Goal: Navigation & Orientation: Find specific page/section

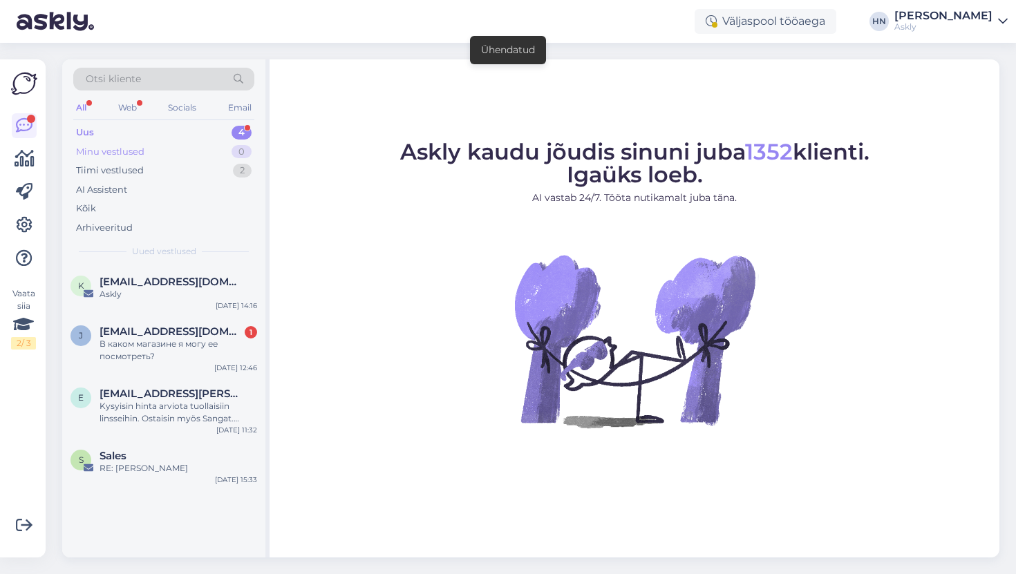
click at [209, 159] on div "Minu vestlused 0" at bounding box center [163, 151] width 181 height 19
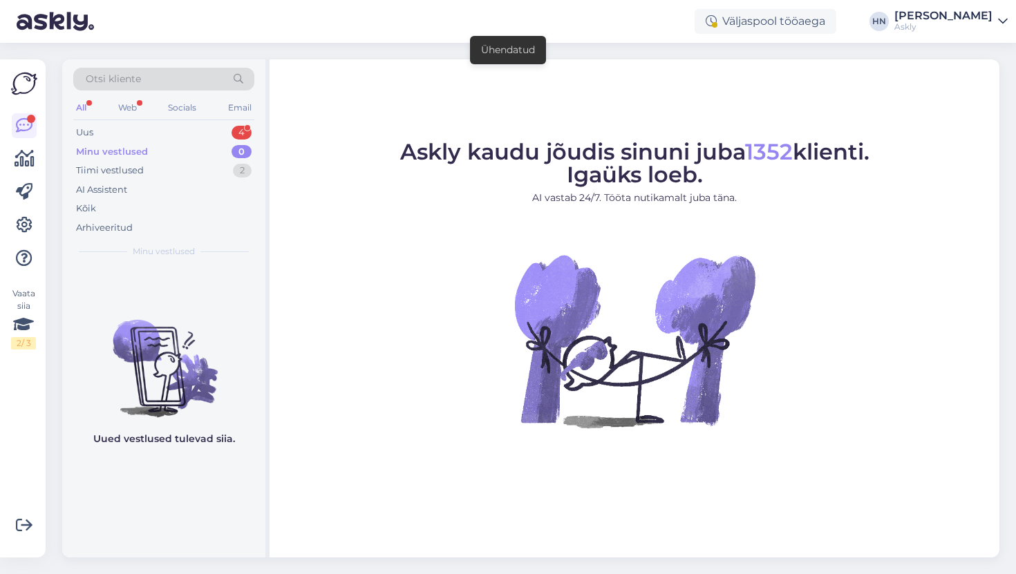
click at [193, 151] on div "Minu vestlused 0" at bounding box center [163, 151] width 181 height 19
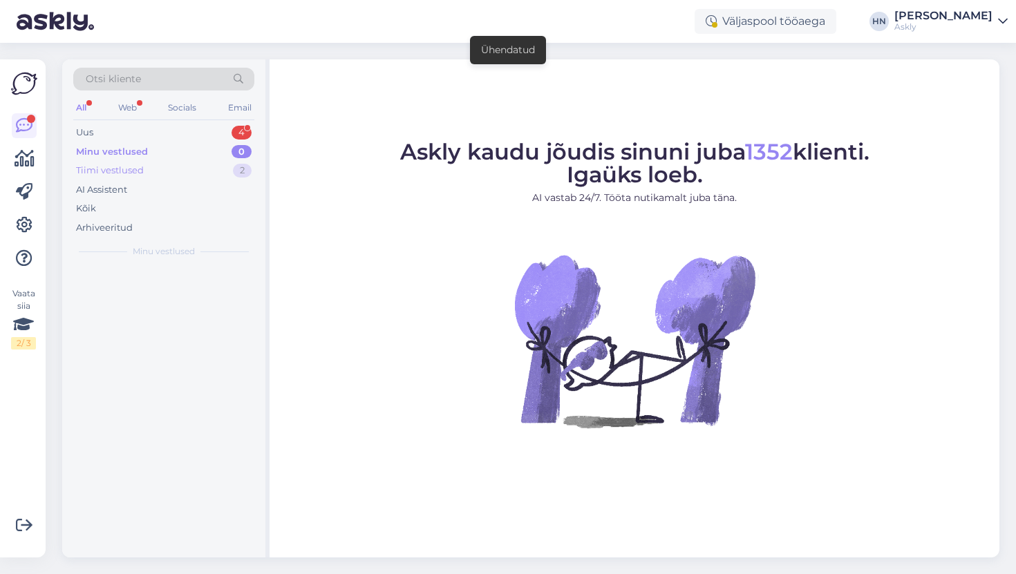
click at [193, 162] on div "Tiimi vestlused 2" at bounding box center [163, 170] width 181 height 19
click at [178, 142] on div "Minu vestlused 0" at bounding box center [163, 151] width 181 height 19
click at [178, 133] on div "Uus 4" at bounding box center [163, 132] width 181 height 19
click at [179, 156] on div "Minu vestlused 0" at bounding box center [163, 151] width 181 height 19
click at [175, 169] on div "Tiimi vestlused 2" at bounding box center [163, 170] width 181 height 19
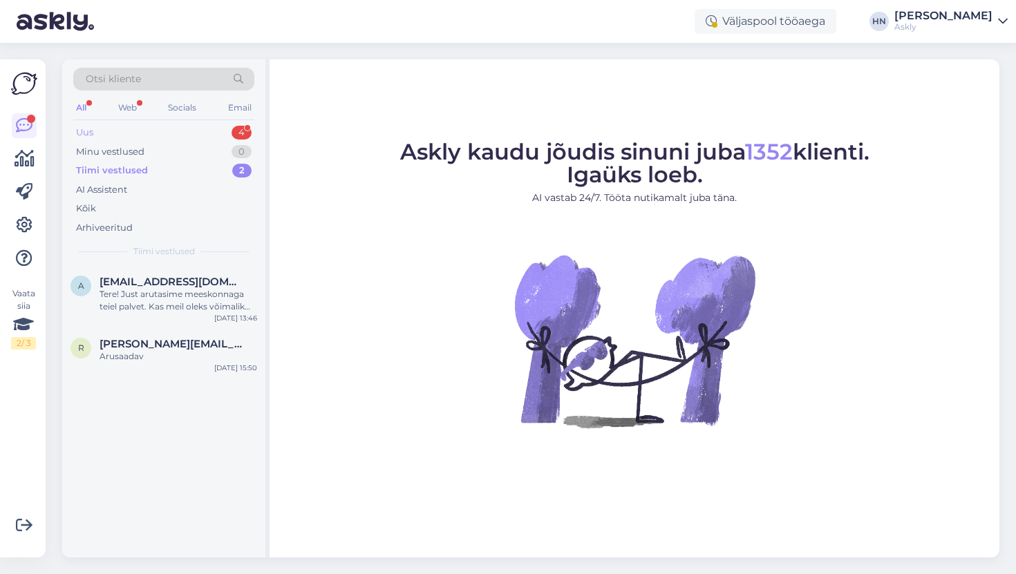
click at [131, 131] on div "Uus 4" at bounding box center [163, 132] width 181 height 19
